Goal: Task Accomplishment & Management: Manage account settings

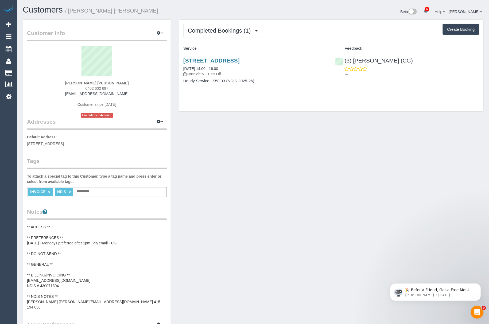
click at [99, 278] on pre "** ACCESS ** ** PREFERENCES ** 08/09/25 - Mondays preferred after 1pm. Via emai…" at bounding box center [97, 266] width 140 height 85
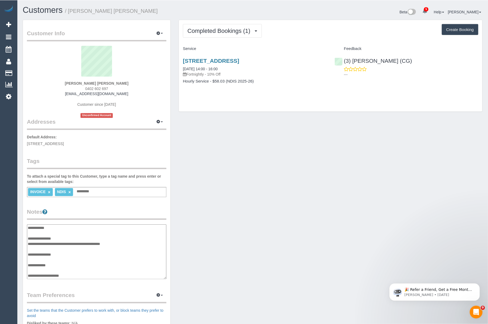
scroll to position [27, 0]
drag, startPoint x: 90, startPoint y: 254, endPoint x: 29, endPoint y: 256, distance: 60.9
click at [29, 256] on textarea "**********" at bounding box center [97, 251] width 140 height 55
drag, startPoint x: 65, startPoint y: 258, endPoint x: 27, endPoint y: 259, distance: 37.9
click at [27, 259] on textarea "**********" at bounding box center [97, 251] width 140 height 55
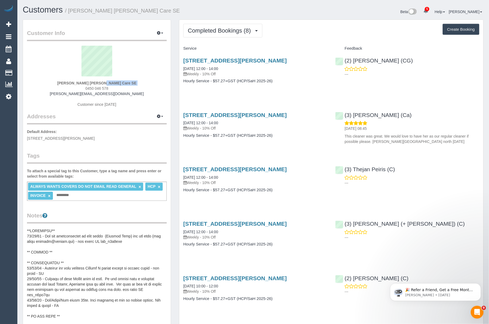
drag, startPoint x: 58, startPoint y: 86, endPoint x: 85, endPoint y: 81, distance: 26.8
click at [85, 81] on div "Bernard Jensen Hammond Care SE 0450 046 578 bernard@wakido.com Customer since 2…" at bounding box center [97, 79] width 140 height 67
click at [60, 78] on sui-profile-pic at bounding box center [97, 63] width 132 height 35
drag, startPoint x: 60, startPoint y: 78, endPoint x: 93, endPoint y: 83, distance: 33.4
click at [93, 83] on div "Bernard Jensen Hammond Care SE 0450 046 578 bernard@wakido.com Customer since 2…" at bounding box center [97, 79] width 140 height 67
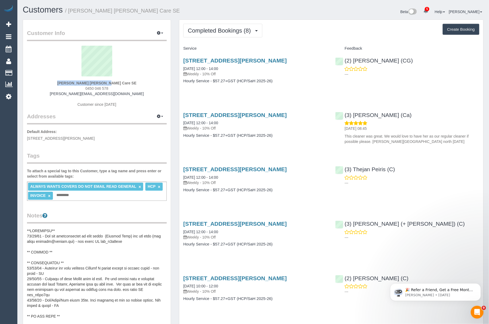
copy div "Bernard Jensen"
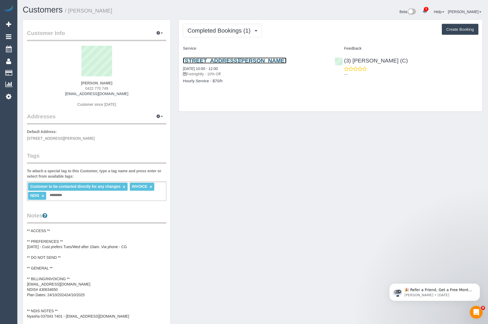
click at [192, 58] on link "1 Betty Close, Lysterfield, VIC 3178" at bounding box center [234, 60] width 103 height 6
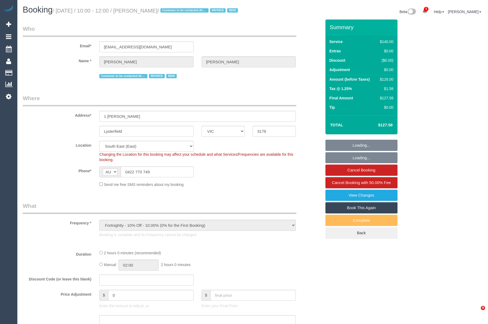
select select "VIC"
select select "number:29"
select select "number:14"
select select "number:19"
select select "number:25"
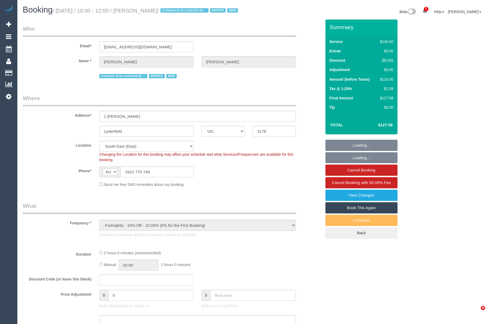
select select "number:34"
select select "object:1457"
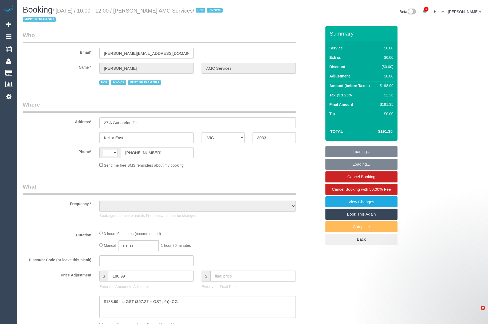
select select "VIC"
select select "string:AU"
select select "object:336"
select select "number:28"
select select "number:14"
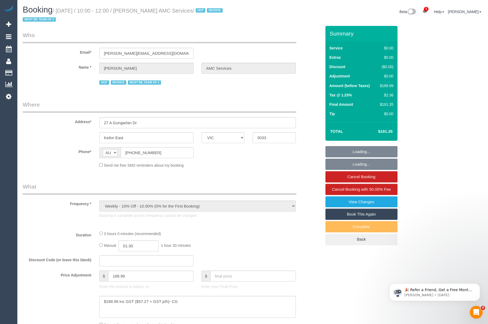
select select "number:19"
select select "number:24"
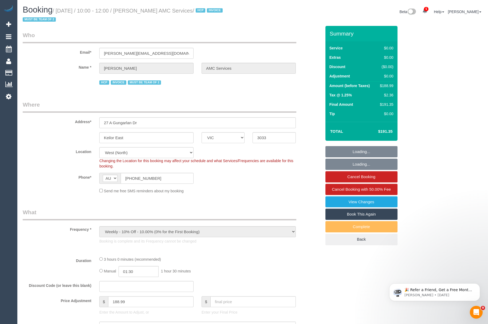
select select "object:740"
select select "180"
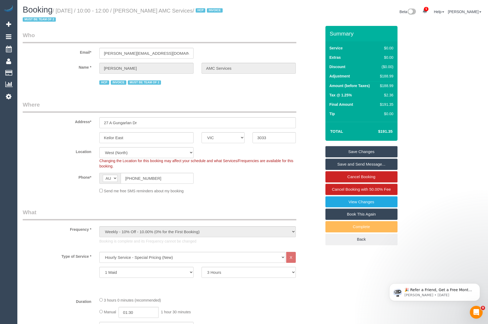
scroll to position [91, 0]
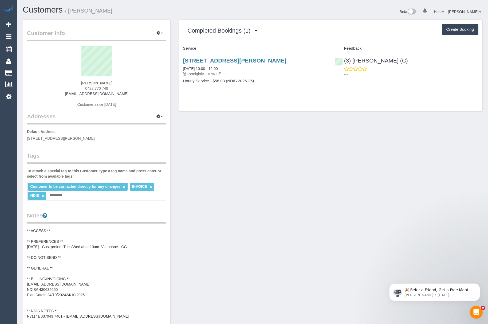
click at [62, 272] on pre "** ACCESS ** ** PREFERENCES ** [DATE] - Cust prefers Tues/Wed after 10am. Via p…" at bounding box center [96, 273] width 139 height 91
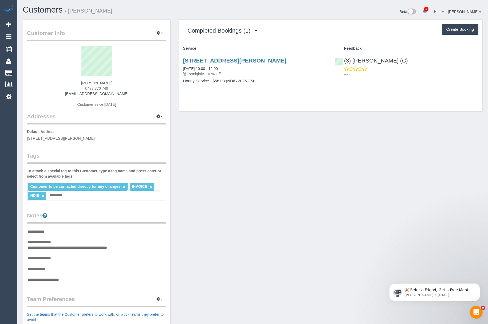
scroll to position [37, 0]
drag, startPoint x: 74, startPoint y: 247, endPoint x: 28, endPoint y: 247, distance: 45.9
click at [28, 247] on textarea "**********" at bounding box center [96, 255] width 139 height 55
drag, startPoint x: 61, startPoint y: 251, endPoint x: 27, endPoint y: 251, distance: 34.7
click at [27, 251] on div "Customer Info Edit Contact Info Send Message Email Preferences Special Sales Ta…" at bounding box center [96, 223] width 147 height 406
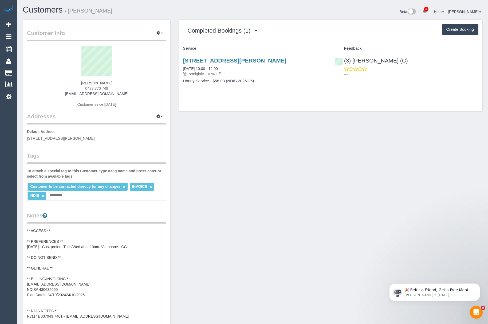
click at [60, 282] on pre "** ACCESS ** ** PREFERENCES ** [DATE] - Cust prefers Tues/Wed after 10am. Via p…" at bounding box center [96, 273] width 139 height 91
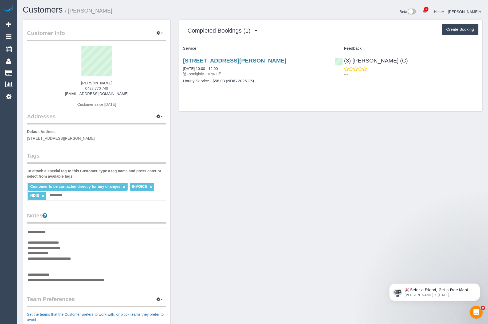
drag, startPoint x: 62, startPoint y: 253, endPoint x: 29, endPoint y: 254, distance: 32.9
click at [28, 252] on textarea "**********" at bounding box center [96, 255] width 139 height 55
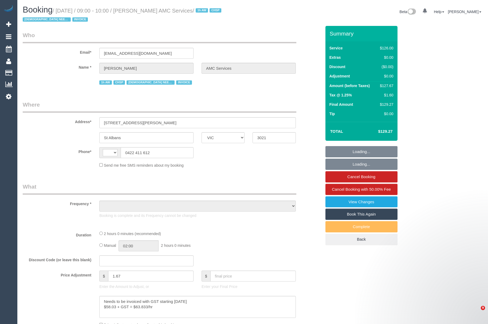
select select "VIC"
select select "string:AU"
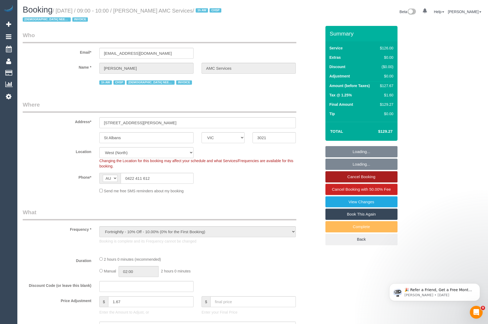
select select "object:1347"
select select "120"
select select "number:28"
select select "number:14"
select select "number:19"
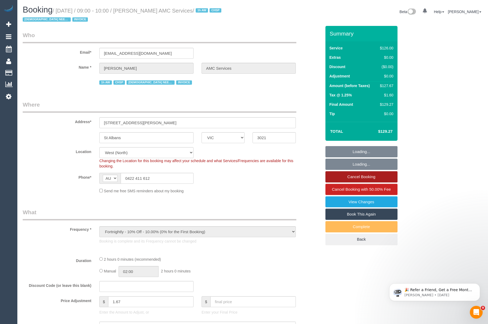
select select "number:25"
select select "number:35"
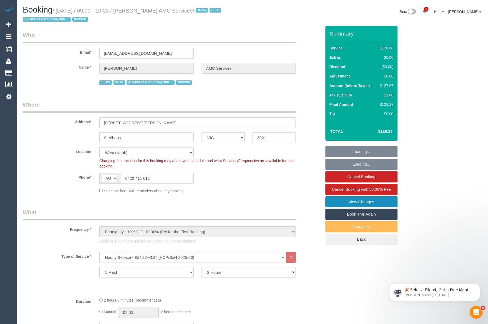
click at [364, 201] on link "View Changes" at bounding box center [361, 201] width 72 height 11
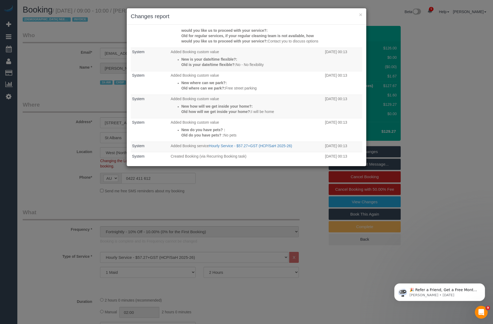
scroll to position [191, 0]
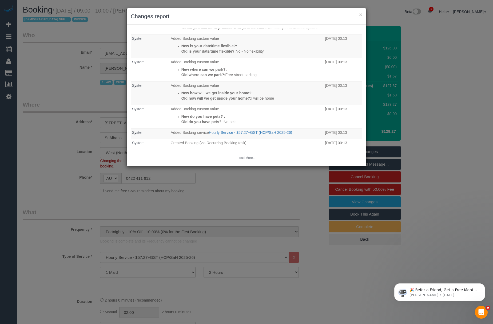
click at [246, 157] on div "Load More..." at bounding box center [247, 158] width 232 height 8
click at [242, 157] on div "Load More..." at bounding box center [247, 158] width 232 height 8
click at [361, 13] on button "×" at bounding box center [360, 15] width 3 height 6
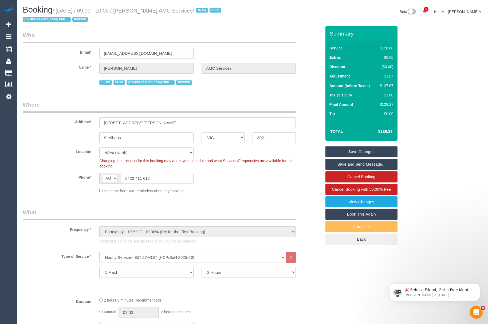
drag, startPoint x: 147, startPoint y: 10, endPoint x: 187, endPoint y: 12, distance: 40.4
click at [187, 12] on small "/ September 12, 2025 / 09:00 - 10:00 / Ljubica Tasevska AMC Services / 1h AW CH…" at bounding box center [123, 15] width 200 height 15
copy small "Ljubica Tasevska"
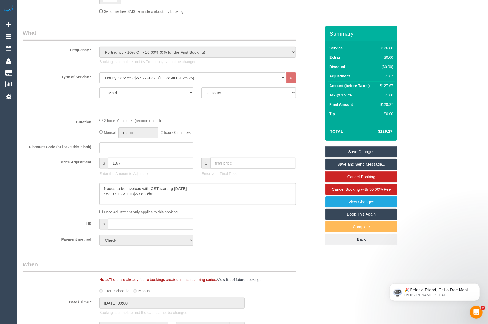
scroll to position [190, 0]
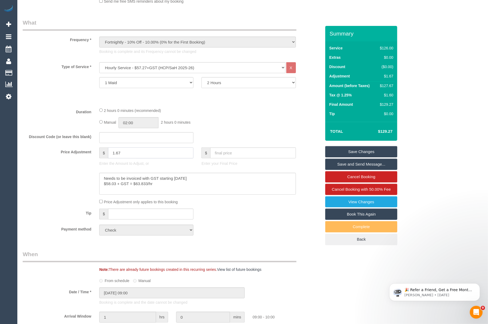
drag, startPoint x: 130, startPoint y: 149, endPoint x: 52, endPoint y: 153, distance: 78.1
click at [52, 153] on div "Price Adjustment $ 1.67 Enter the Amount to Adjust, or $ Enter your Final Price" at bounding box center [172, 157] width 307 height 21
drag, startPoint x: 69, startPoint y: 184, endPoint x: 69, endPoint y: 179, distance: 4.5
click at [69, 184] on div at bounding box center [172, 184] width 307 height 22
type input "0"
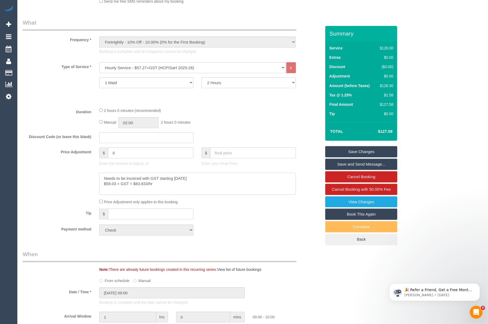
drag, startPoint x: 115, startPoint y: 184, endPoint x: 109, endPoint y: 184, distance: 6.1
click at [109, 184] on textarea at bounding box center [197, 184] width 196 height 22
drag, startPoint x: 147, startPoint y: 185, endPoint x: 136, endPoint y: 185, distance: 11.2
click at [136, 185] on textarea at bounding box center [197, 184] width 196 height 22
click at [139, 184] on textarea at bounding box center [197, 184] width 196 height 22
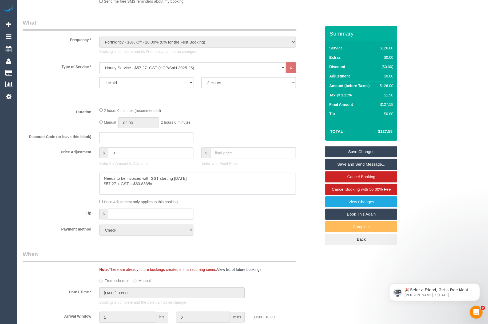
drag, startPoint x: 147, startPoint y: 183, endPoint x: 138, endPoint y: 183, distance: 8.3
click at [138, 183] on textarea at bounding box center [197, 184] width 196 height 22
type textarea "Needs to be invoiced with GST starting 20/1/2025 $57.27 + GST = $62.995/hr"
click at [239, 217] on div "Tip $" at bounding box center [172, 214] width 307 height 12
click at [349, 154] on link "Save Changes" at bounding box center [361, 151] width 72 height 11
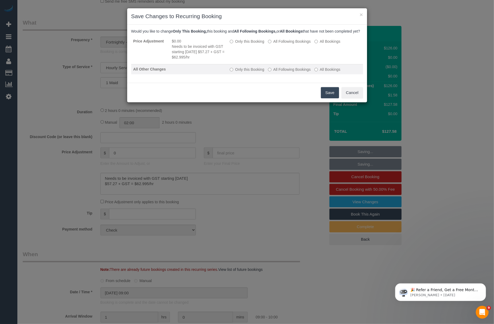
click at [283, 72] on label "All Following Bookings" at bounding box center [289, 69] width 43 height 5
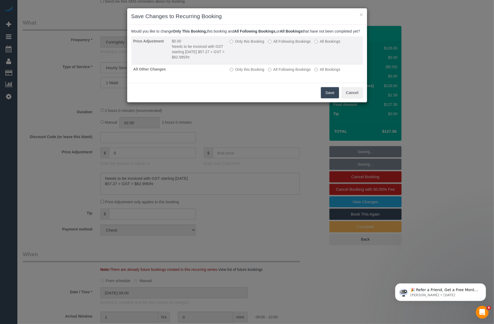
click at [286, 44] on label "All Following Bookings" at bounding box center [289, 41] width 43 height 5
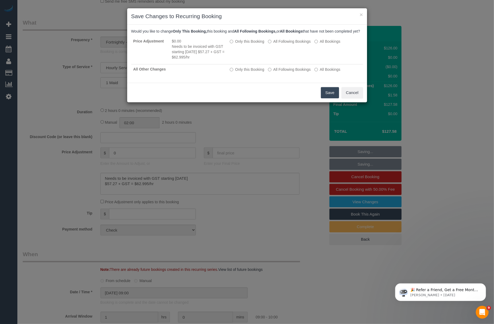
click at [331, 98] on button "Save" at bounding box center [330, 92] width 18 height 11
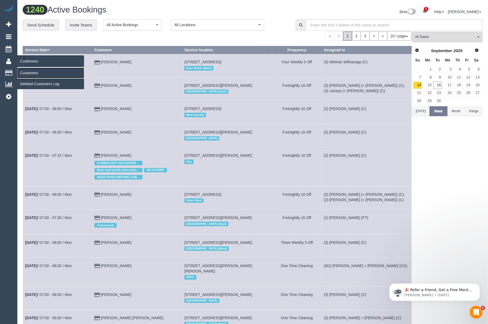
click at [32, 70] on link "Customers" at bounding box center [50, 73] width 67 height 11
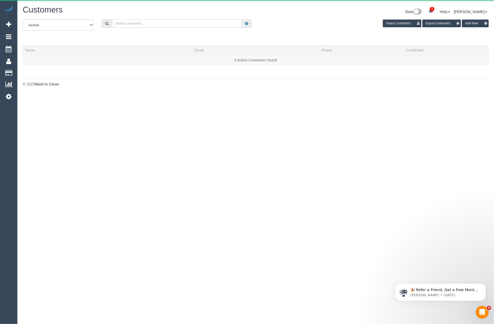
click at [188, 23] on input "text" at bounding box center [177, 23] width 130 height 8
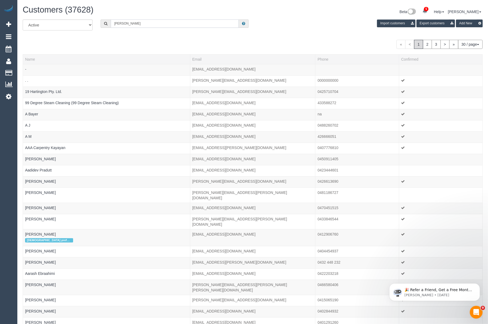
type input "Susan Thornton"
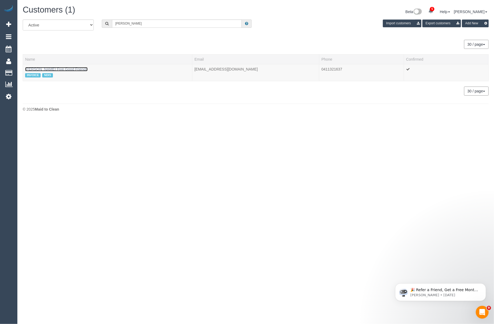
click at [37, 71] on link "Susan Thornton Five Good Friends" at bounding box center [56, 69] width 62 height 4
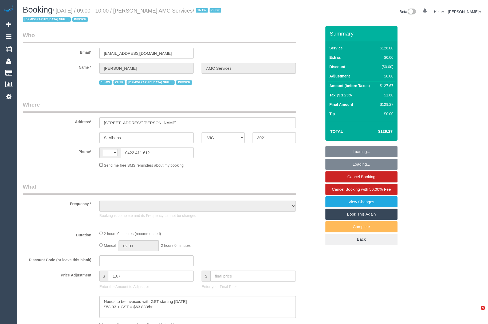
select select "VIC"
select select "number:28"
select select "number:14"
select select "number:19"
select select "number:25"
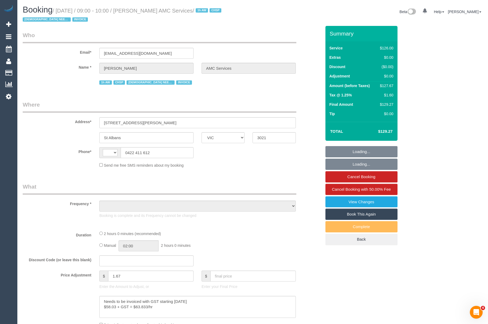
select select "number:35"
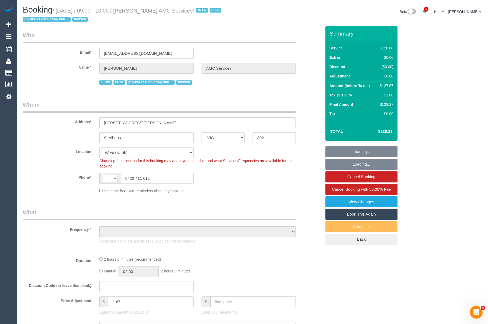
select select "string:AU"
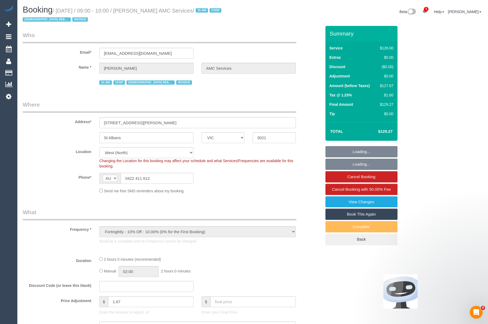
select select "object:1350"
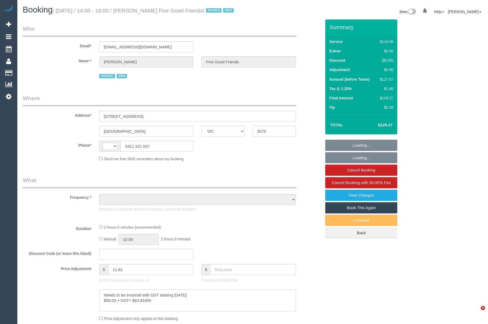
select select "VIC"
select select "string:AU"
select select "object:319"
select select "number:28"
select select "number:14"
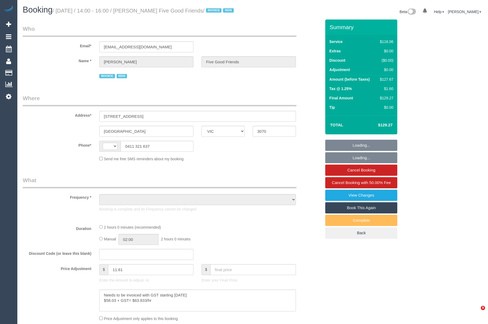
select select "number:19"
select select "number:25"
select select "number:35"
select select "number:12"
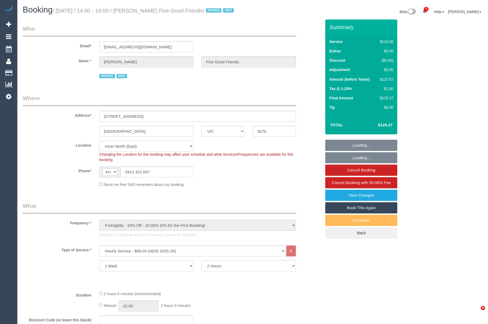
select select "object:1608"
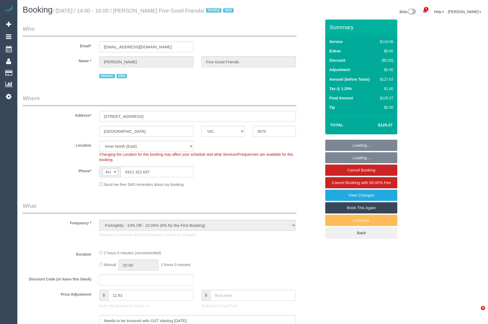
select select "VIC"
select select "number:28"
select select "number:14"
select select "number:19"
select select "number:25"
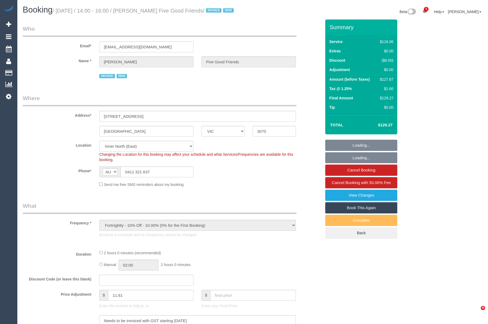
select select "number:35"
select select "number:12"
select select "object:753"
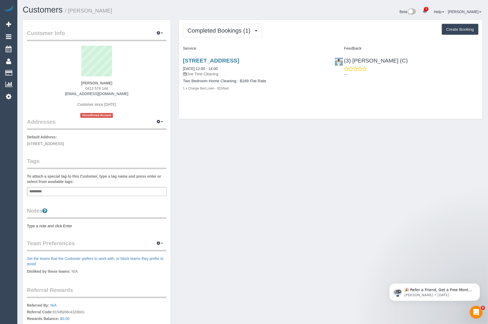
drag, startPoint x: 81, startPoint y: 81, endPoint x: 114, endPoint y: 84, distance: 33.2
click at [114, 84] on div "[PERSON_NAME] 0413 576 144 [EMAIL_ADDRESS][DOMAIN_NAME] Customer since [DATE] U…" at bounding box center [97, 82] width 140 height 72
copy strong "[PERSON_NAME]"
click at [204, 61] on link "[STREET_ADDRESS]" at bounding box center [211, 60] width 56 height 6
click at [49, 187] on div "Add a tag" at bounding box center [97, 191] width 140 height 9
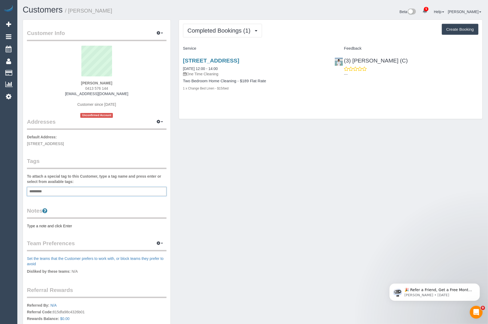
click at [52, 192] on div "Add a tag" at bounding box center [97, 191] width 140 height 9
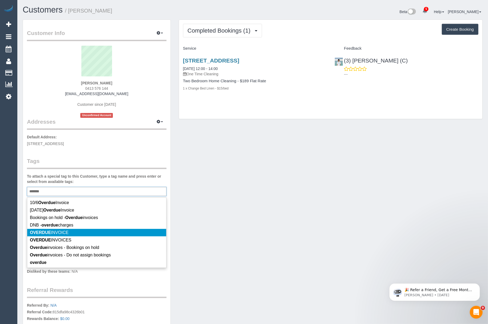
type input "*******"
click at [49, 230] on li "OVERDUE INVOICE" at bounding box center [96, 232] width 139 height 7
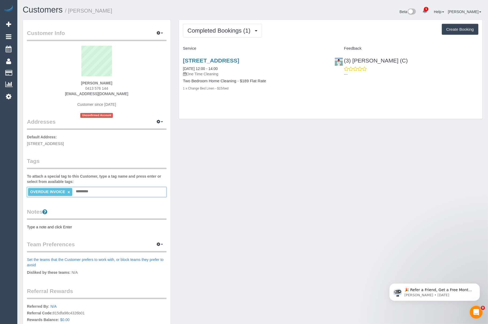
click at [40, 225] on pre "Type a note and click Enter" at bounding box center [97, 226] width 140 height 5
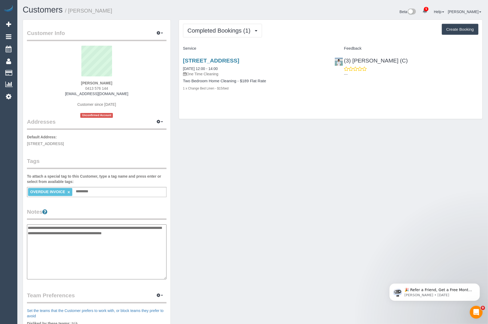
type textarea "**********"
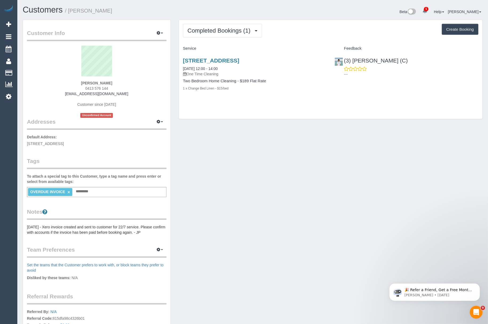
drag, startPoint x: 125, startPoint y: 92, endPoint x: 65, endPoint y: 92, distance: 60.3
click at [65, 92] on div "[PERSON_NAME] 0413 576 144 [EMAIL_ADDRESS][DOMAIN_NAME] Customer since [DATE] U…" at bounding box center [97, 82] width 140 height 72
copy link "[EMAIL_ADDRESS][DOMAIN_NAME]"
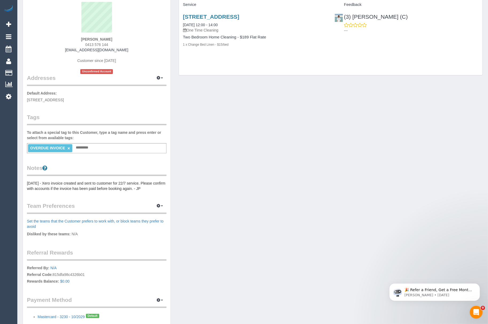
scroll to position [77, 0]
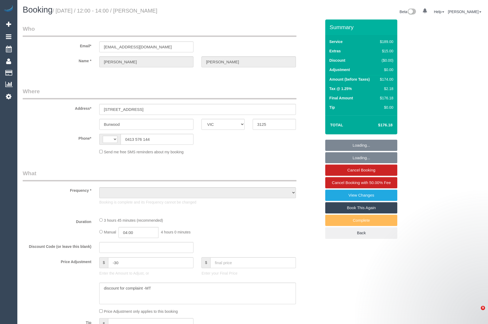
select select "VIC"
select select "string:AU"
select select "object:567"
select select "string:stripe-pm_1Rn6jl2GScqysDRVYBv4FXdc"
select select "number:28"
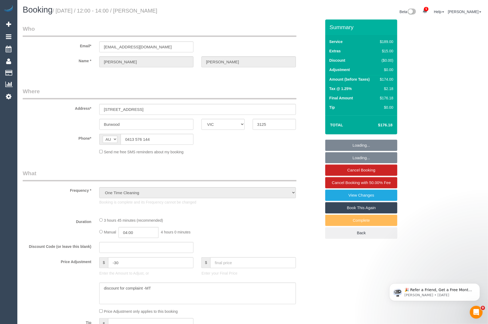
select select "number:14"
select select "number:19"
select select "number:24"
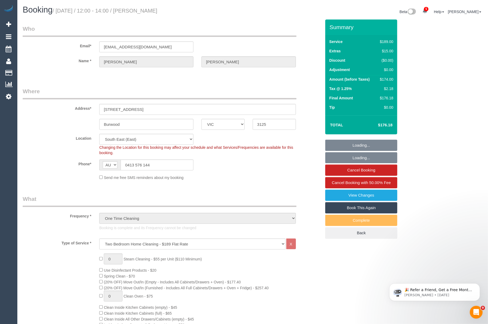
select select "object:852"
select select "spot1"
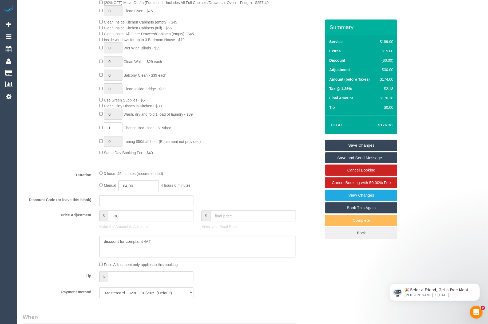
scroll to position [286, 0]
click at [118, 289] on select "Mastercard - 3230 - 10/2029 (Default) Add Credit Card ─────────────── Cash Chec…" at bounding box center [146, 291] width 94 height 11
select select "string:check"
click at [99, 287] on select "Mastercard - 3230 - 10/2029 (Default) Add Credit Card ─────────────── Cash Chec…" at bounding box center [146, 291] width 94 height 11
click at [344, 144] on link "Save Changes" at bounding box center [361, 145] width 72 height 11
